Goal: Information Seeking & Learning: Learn about a topic

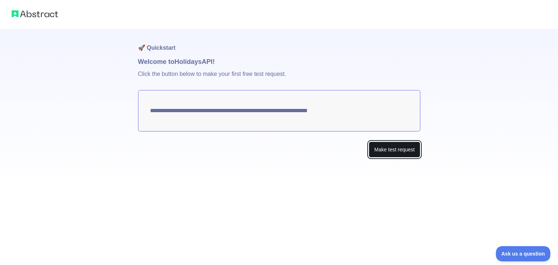
click at [384, 153] on button "Make test request" at bounding box center [394, 150] width 51 height 16
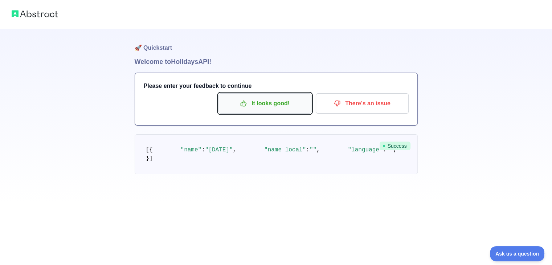
click at [269, 106] on p "It looks good!" at bounding box center [265, 103] width 82 height 12
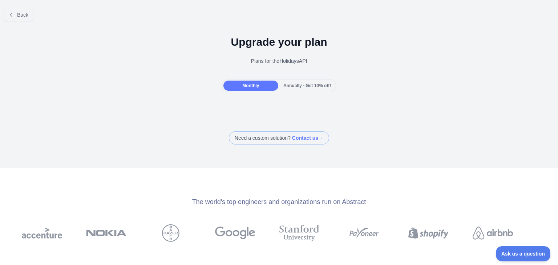
click at [289, 84] on span "Annually - Get 10% off!" at bounding box center [307, 85] width 48 height 5
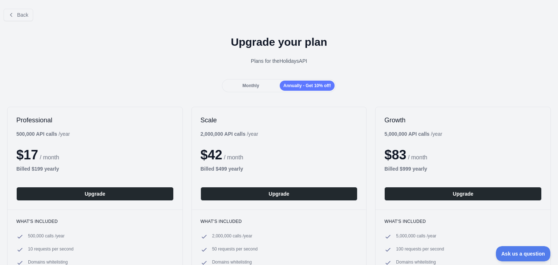
click at [259, 84] on div "Monthly" at bounding box center [250, 86] width 55 height 10
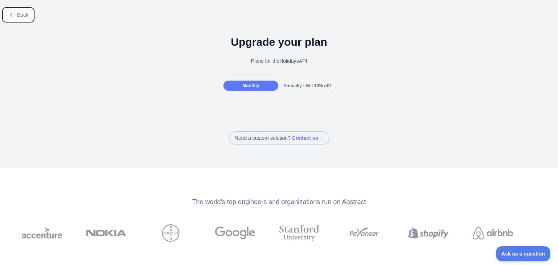
click at [15, 11] on button "Back" at bounding box center [18, 15] width 29 height 12
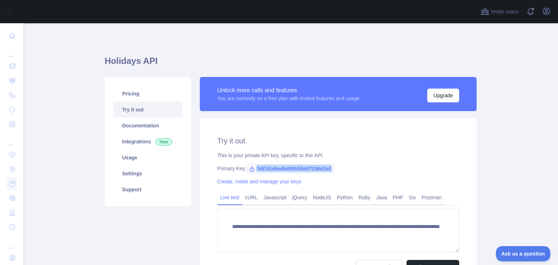
drag, startPoint x: 330, startPoint y: 170, endPoint x: 257, endPoint y: 166, distance: 72.7
click at [252, 164] on span "7d87d1e9ea4b4f0fbf34e5f723db23e1" at bounding box center [290, 168] width 88 height 11
copy span "7d87d1e9ea4b4f0fbf34e5f723db23e1"
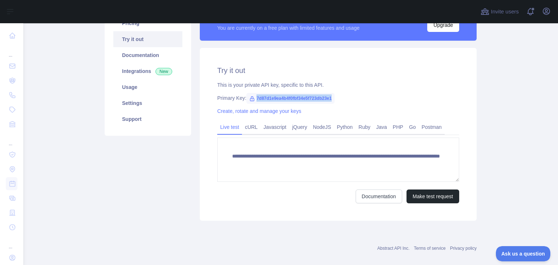
scroll to position [73, 0]
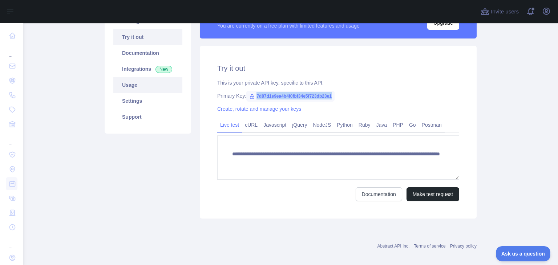
click at [160, 88] on link "Usage" at bounding box center [147, 85] width 69 height 16
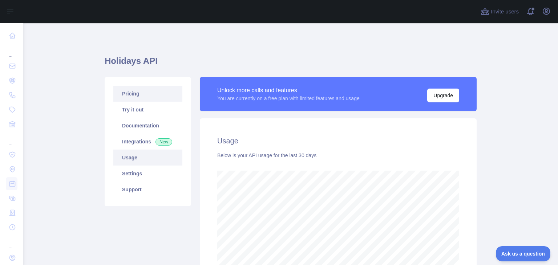
click at [145, 94] on link "Pricing" at bounding box center [147, 94] width 69 height 16
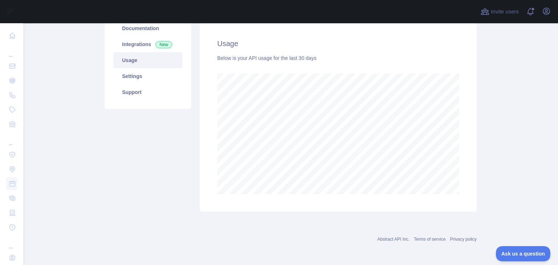
scroll to position [241, 529]
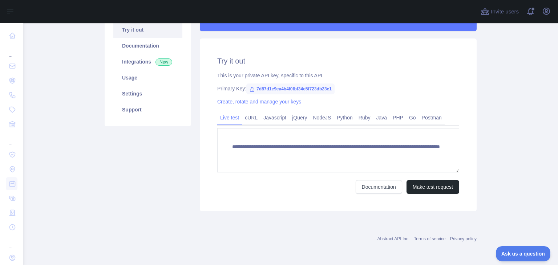
scroll to position [80, 0]
click at [317, 120] on link "NodeJS" at bounding box center [322, 118] width 24 height 12
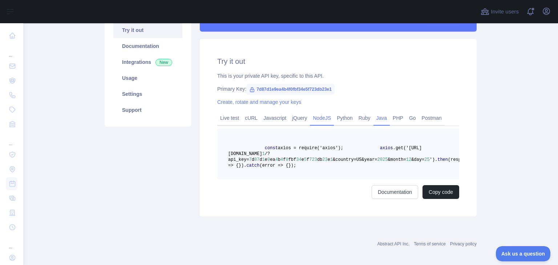
click at [378, 119] on link "Java" at bounding box center [381, 118] width 17 height 12
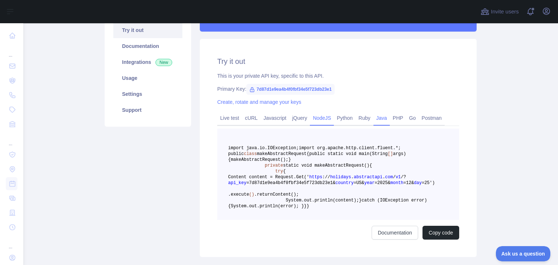
click at [318, 121] on link "NodeJS" at bounding box center [322, 118] width 24 height 12
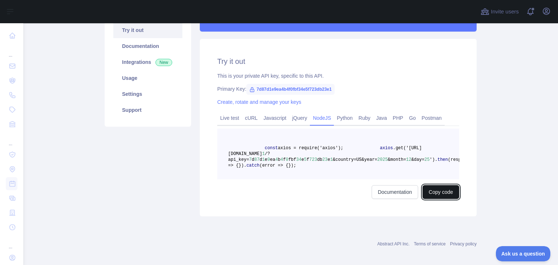
click at [434, 199] on button "Copy code" at bounding box center [440, 192] width 37 height 14
